Goal: Transaction & Acquisition: Purchase product/service

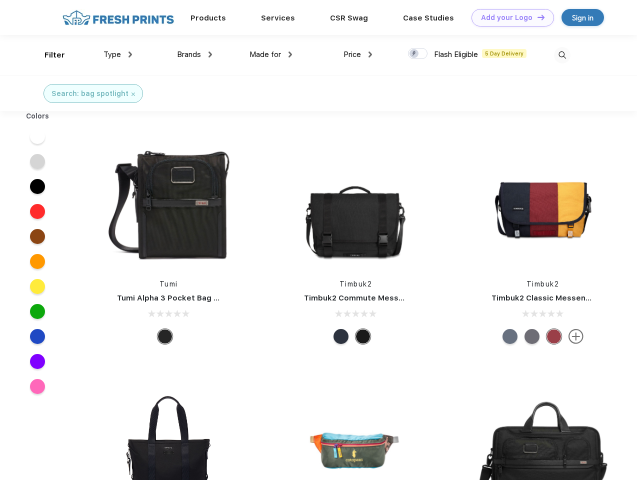
scroll to position [0, 0]
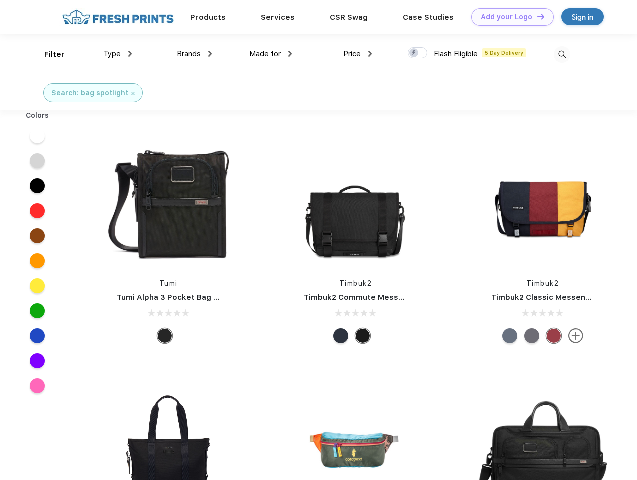
click at [509, 17] on link "Add your Logo Design Tool" at bounding box center [512, 16] width 82 height 17
click at [48, 54] on div "Filter" at bounding box center [54, 54] width 20 height 11
click at [118, 54] on span "Type" at bounding box center [111, 53] width 17 height 9
click at [194, 54] on span "Brands" at bounding box center [189, 53] width 24 height 9
click at [271, 54] on span "Made for" at bounding box center [264, 53] width 31 height 9
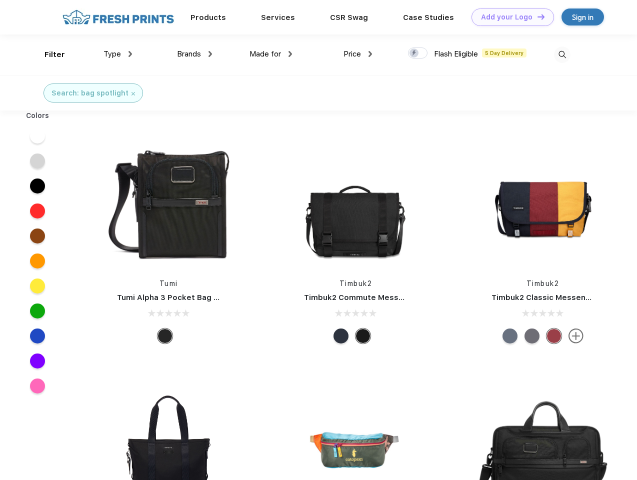
click at [358, 54] on span "Price" at bounding box center [351, 53] width 17 height 9
click at [418, 53] on div at bounding box center [417, 52] width 19 height 11
click at [414, 53] on input "checkbox" at bounding box center [411, 50] width 6 height 6
click at [562, 54] on img at bounding box center [562, 54] width 16 height 16
click at [37, 136] on div at bounding box center [37, 135] width 38 height 25
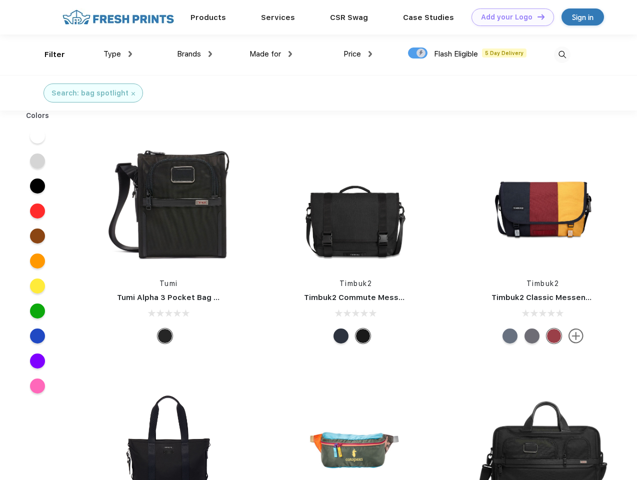
click at [37, 161] on div at bounding box center [37, 160] width 38 height 25
